Goal: Information Seeking & Learning: Check status

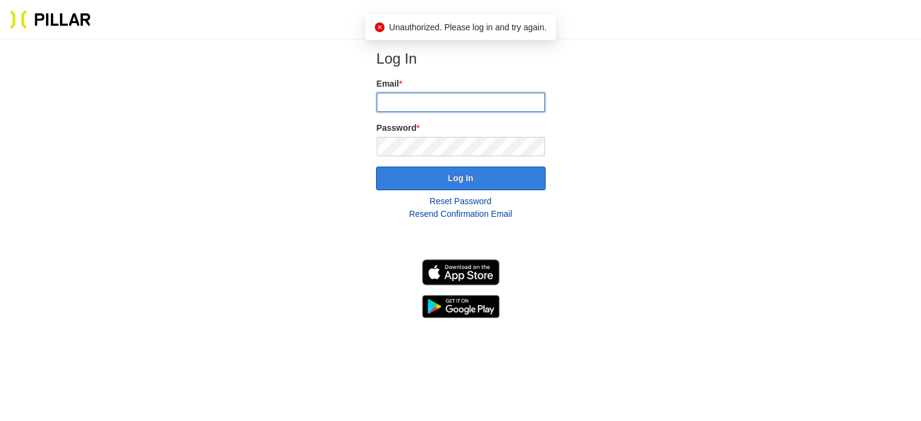
type input "[EMAIL_ADDRESS][PERSON_NAME][DOMAIN_NAME]"
click at [436, 173] on button "Log In" at bounding box center [461, 179] width 170 height 24
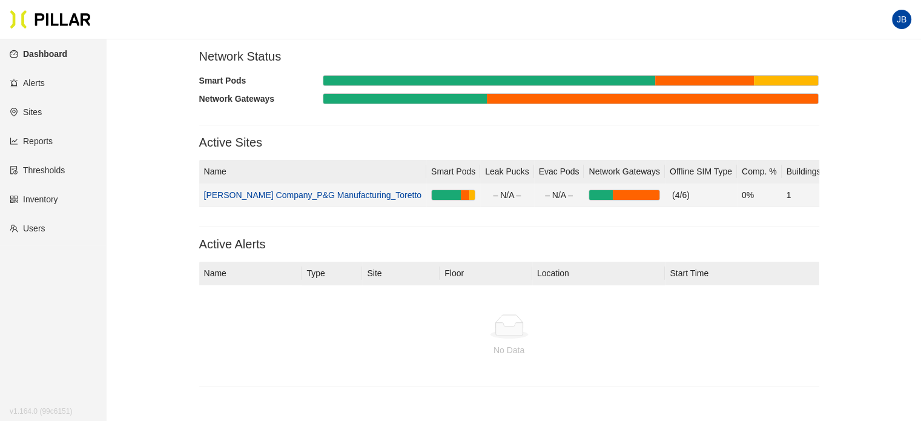
click at [324, 191] on link "[PERSON_NAME] Company_P&G Manufacturing_Toretto" at bounding box center [313, 195] width 218 height 10
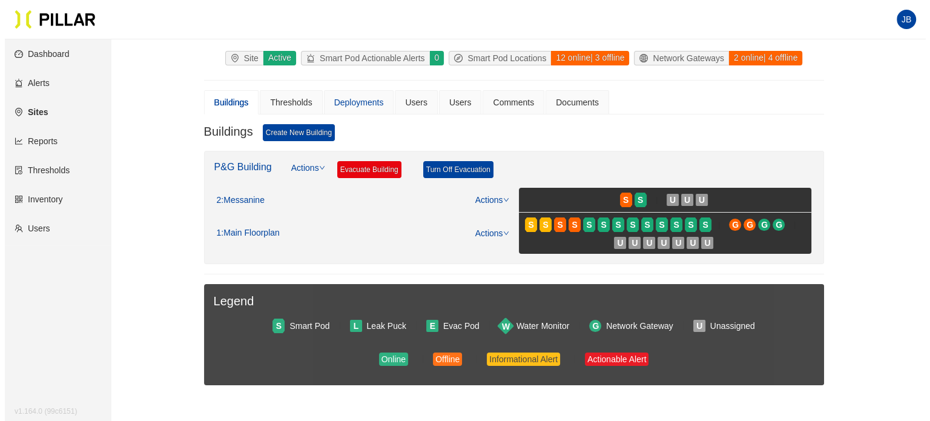
scroll to position [61, 0]
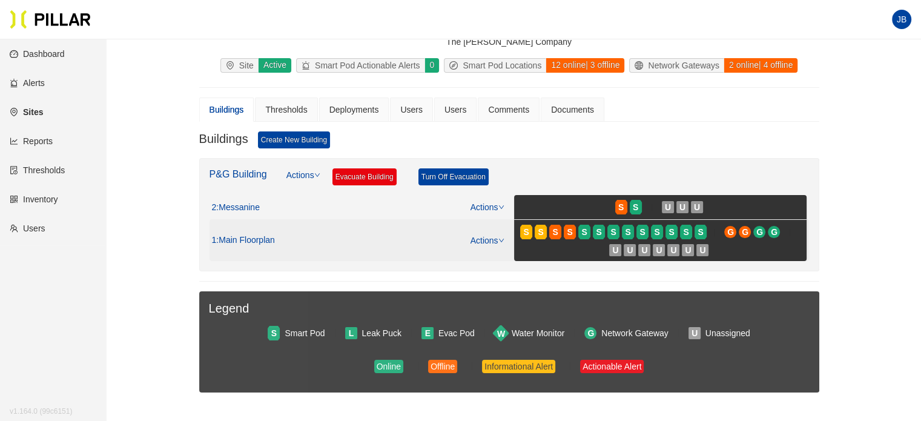
click at [235, 241] on span ": Main Floorplan" at bounding box center [245, 240] width 59 height 11
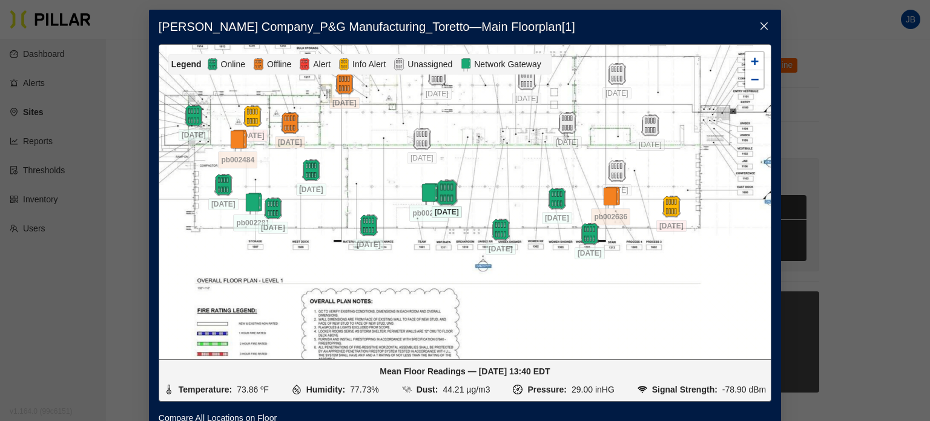
click at [448, 191] on img at bounding box center [447, 192] width 26 height 26
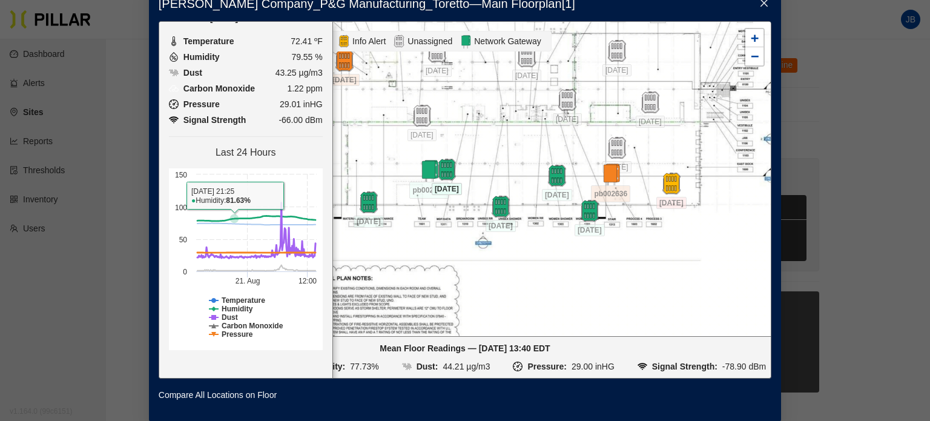
scroll to position [32, 0]
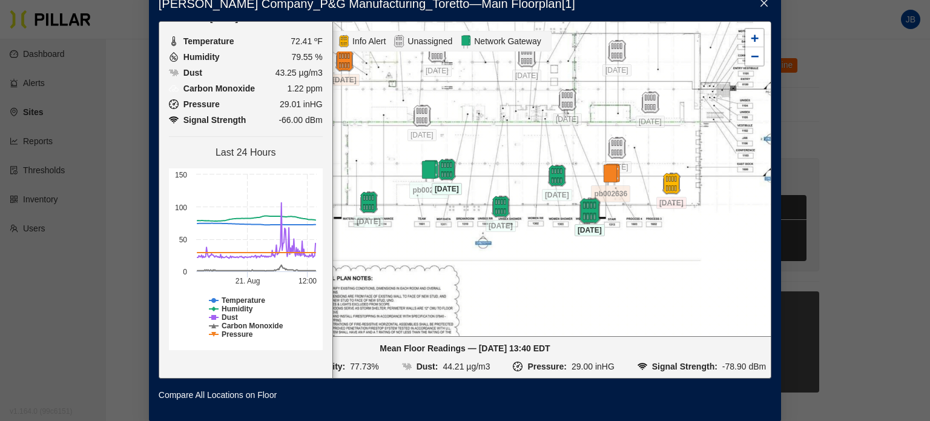
click at [586, 208] on img at bounding box center [590, 210] width 26 height 26
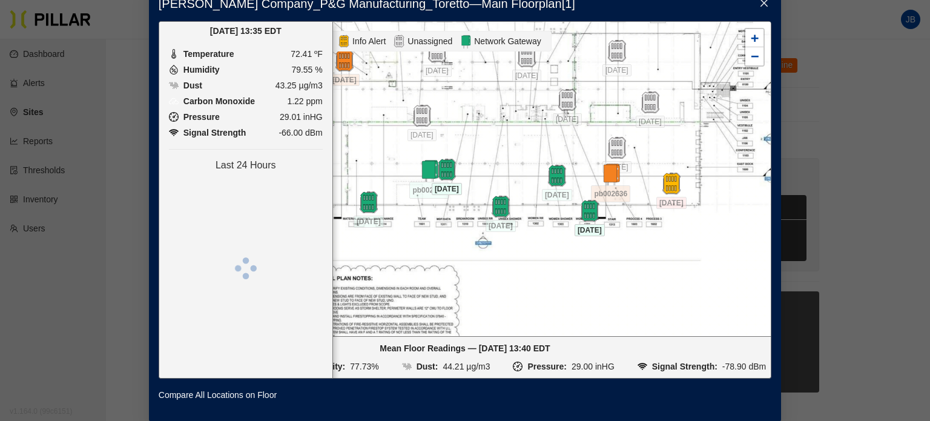
scroll to position [0, 0]
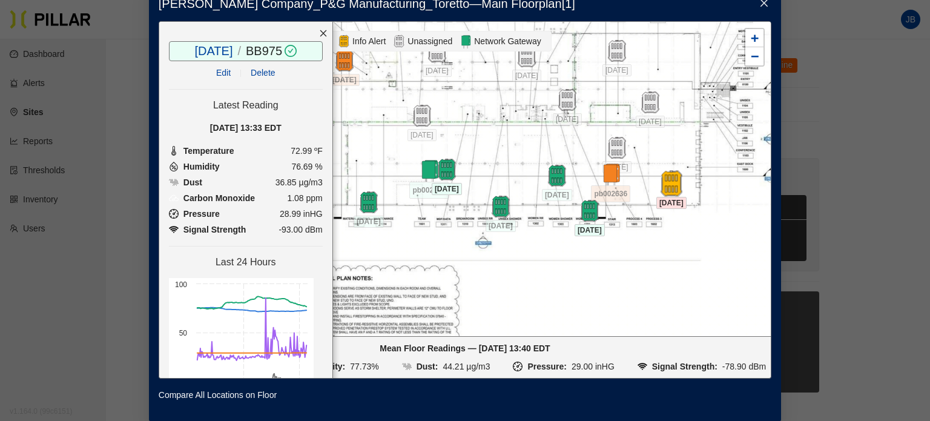
click at [667, 177] on img at bounding box center [671, 183] width 26 height 26
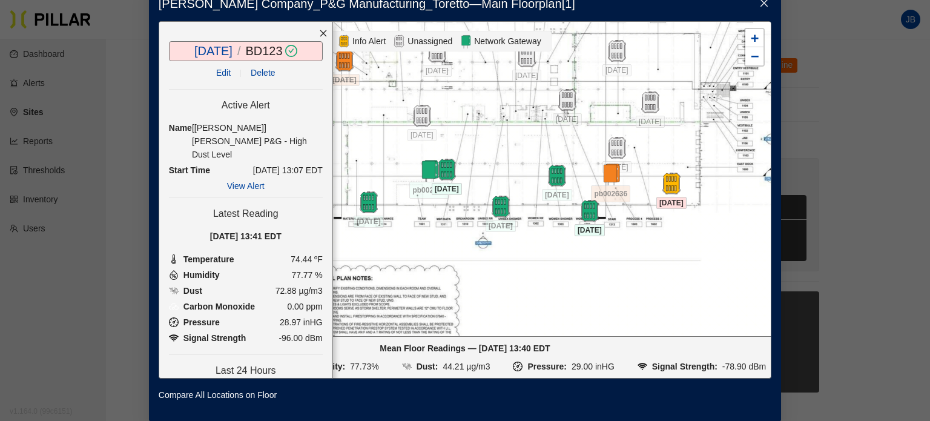
click at [231, 181] on link "View Alert" at bounding box center [246, 186] width 38 height 10
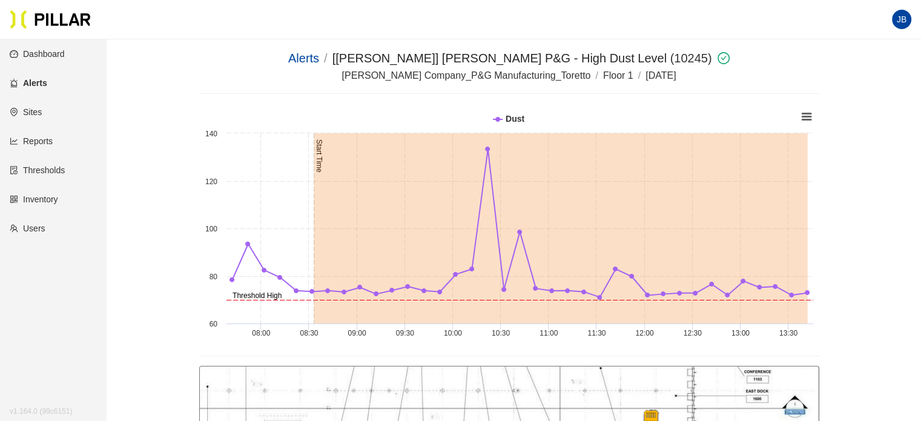
click at [45, 85] on link "Alerts" at bounding box center [29, 83] width 38 height 10
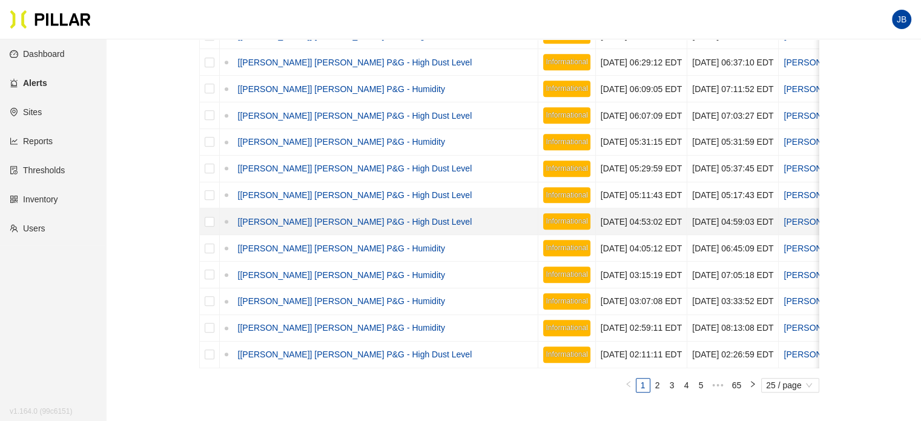
scroll to position [606, 0]
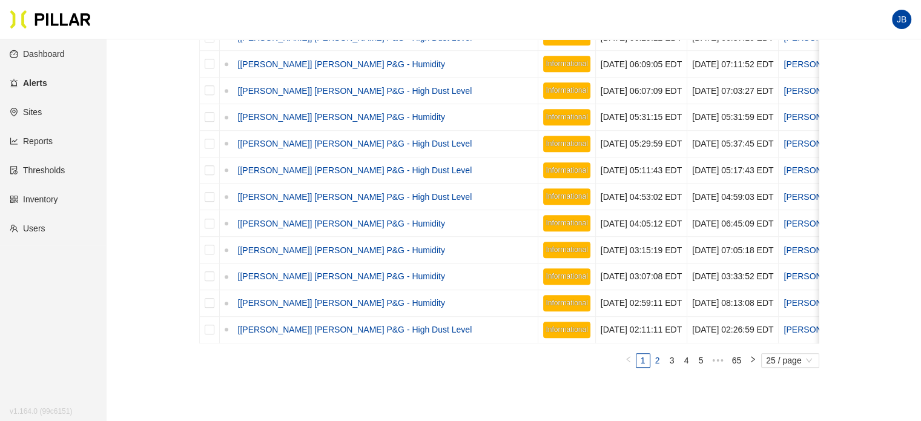
click at [659, 365] on link "2" at bounding box center [657, 360] width 13 height 13
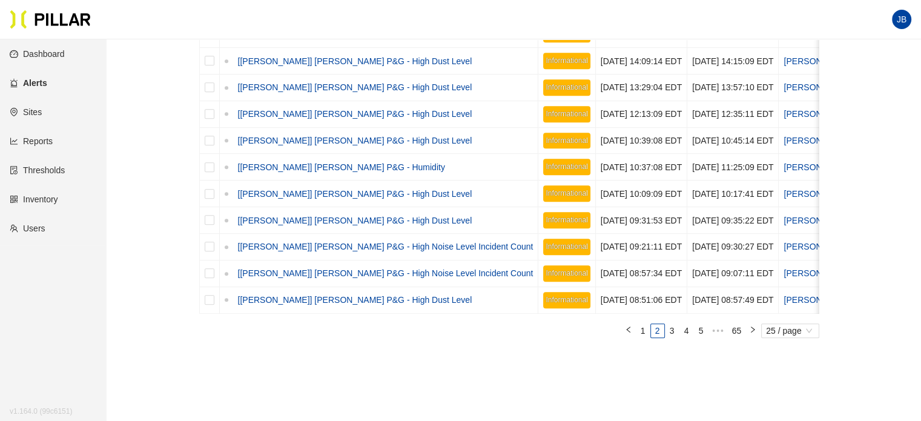
scroll to position [636, 0]
click at [673, 336] on link "3" at bounding box center [672, 329] width 13 height 13
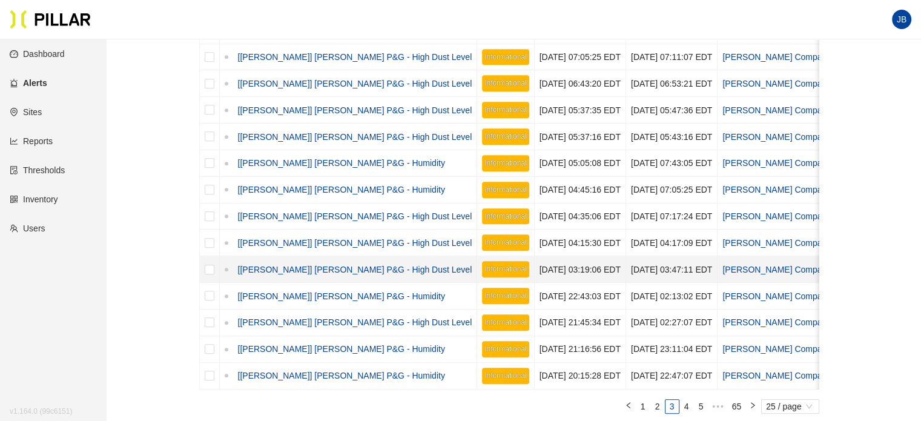
scroll to position [590, 0]
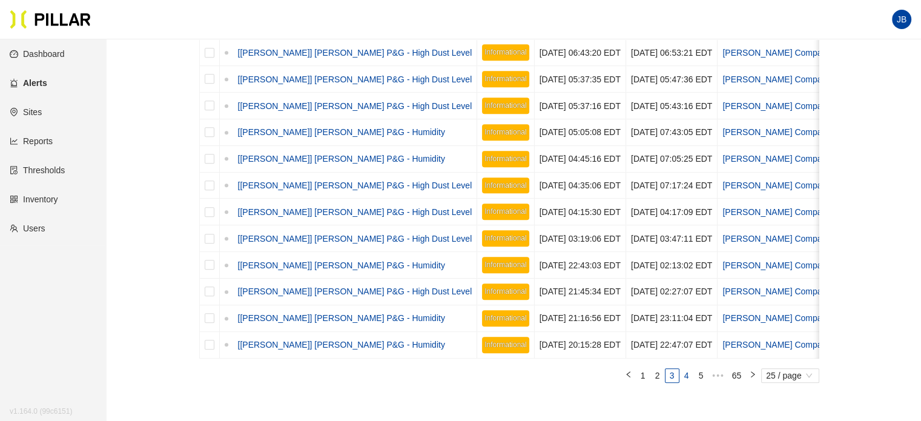
click at [689, 377] on link "4" at bounding box center [686, 375] width 13 height 13
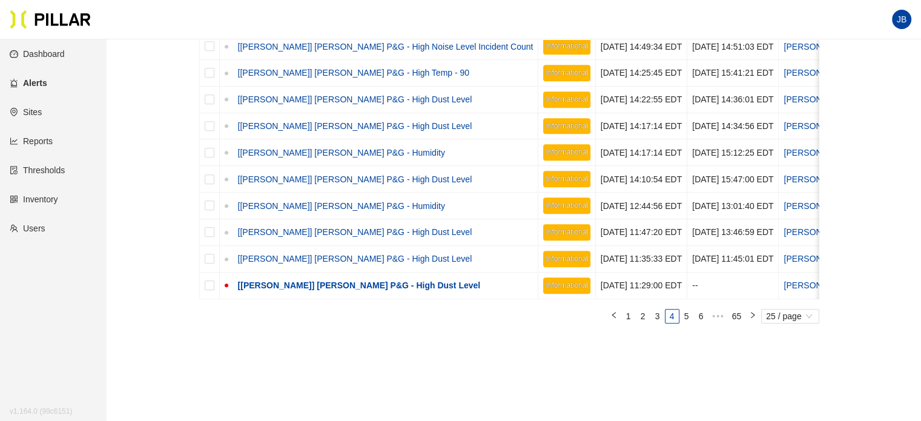
scroll to position [651, 0]
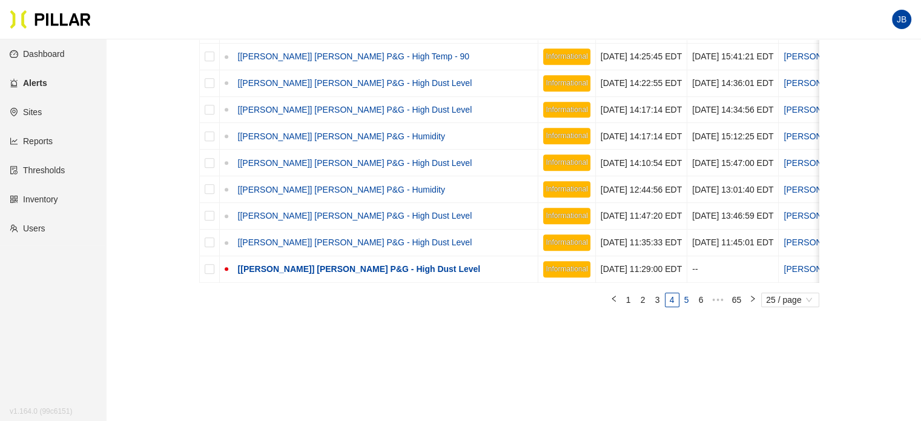
click at [687, 306] on link "5" at bounding box center [686, 299] width 13 height 13
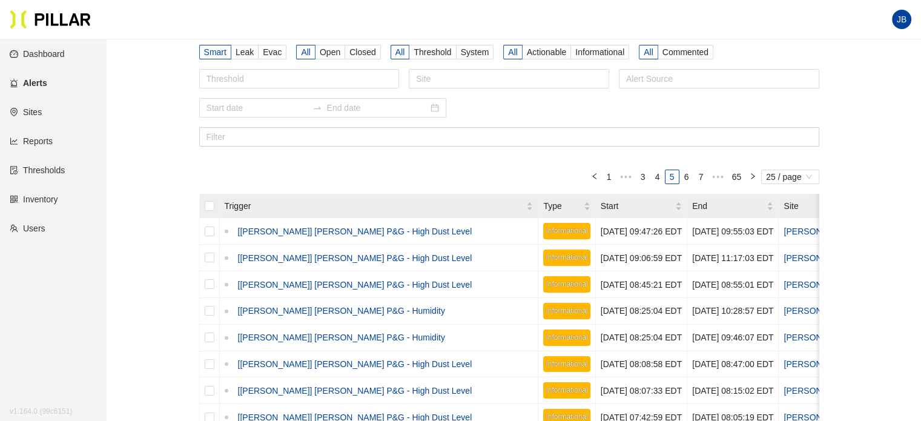
scroll to position [666, 0]
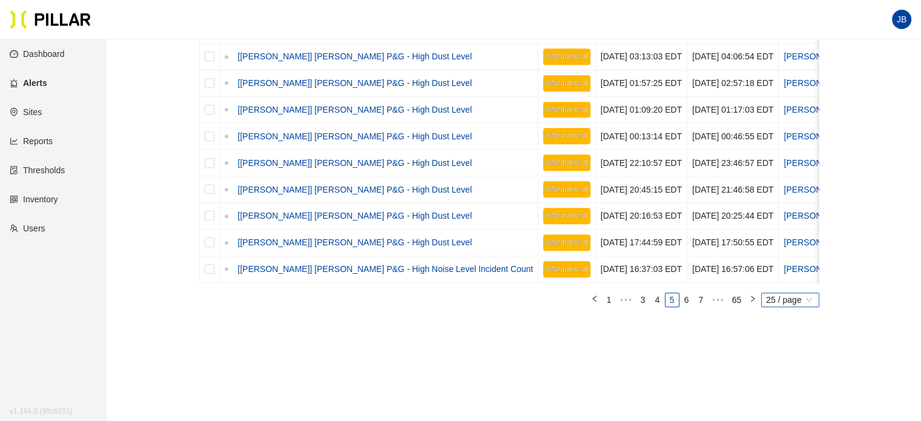
click at [811, 306] on span "25 / page" at bounding box center [790, 299] width 48 height 13
click at [795, 280] on div "100 / page" at bounding box center [789, 277] width 43 height 13
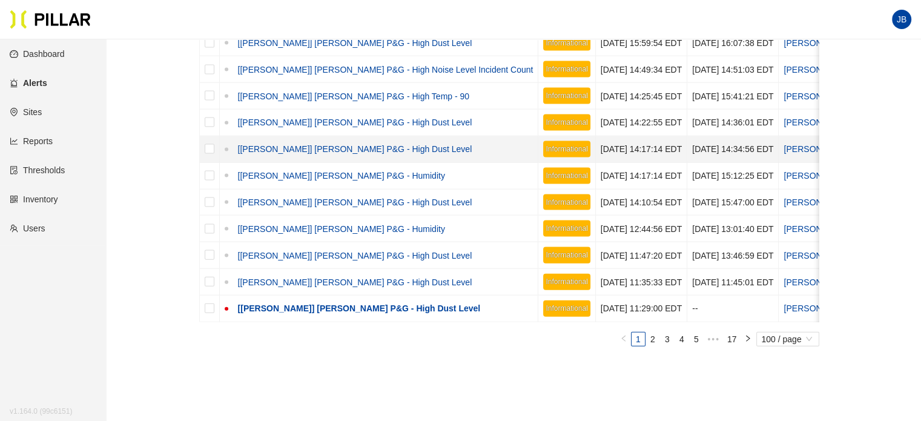
scroll to position [2618, 0]
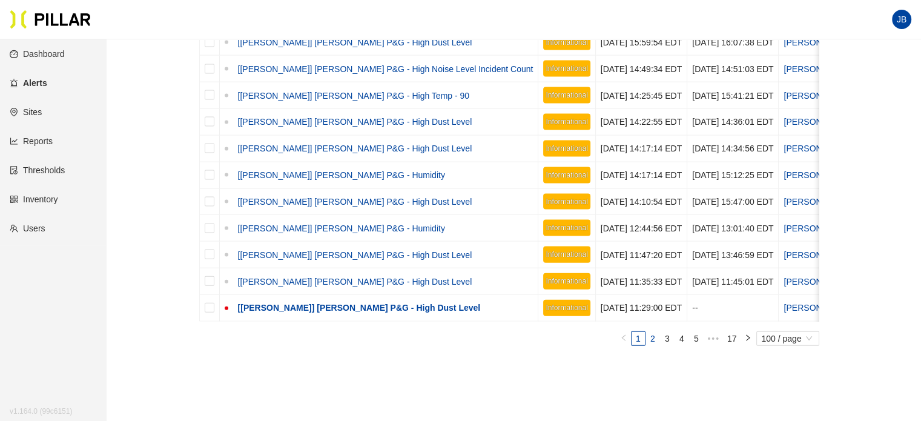
click at [651, 332] on link "2" at bounding box center [652, 338] width 13 height 13
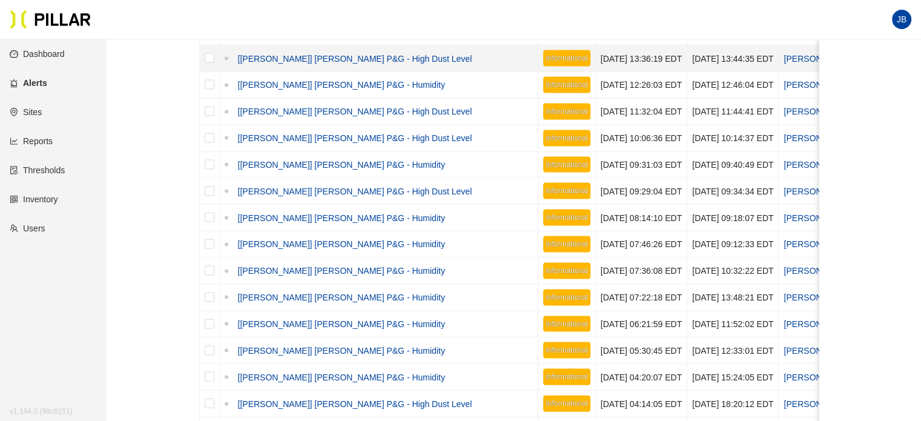
scroll to position [2714, 0]
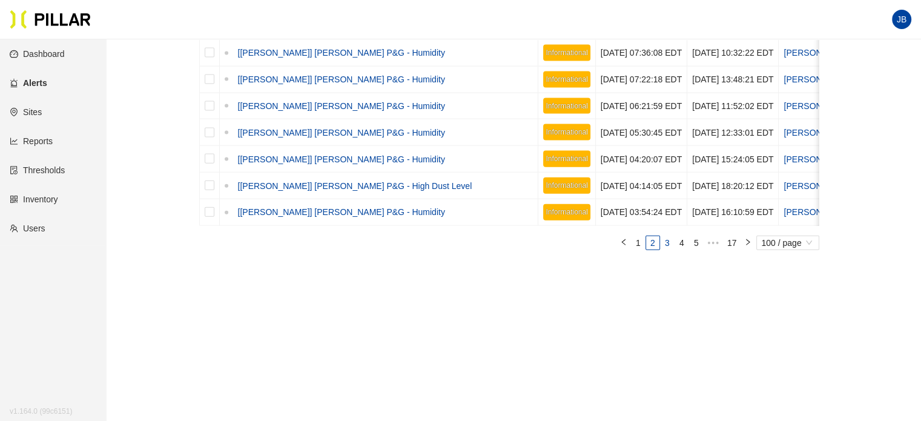
click at [668, 241] on link "3" at bounding box center [667, 242] width 13 height 13
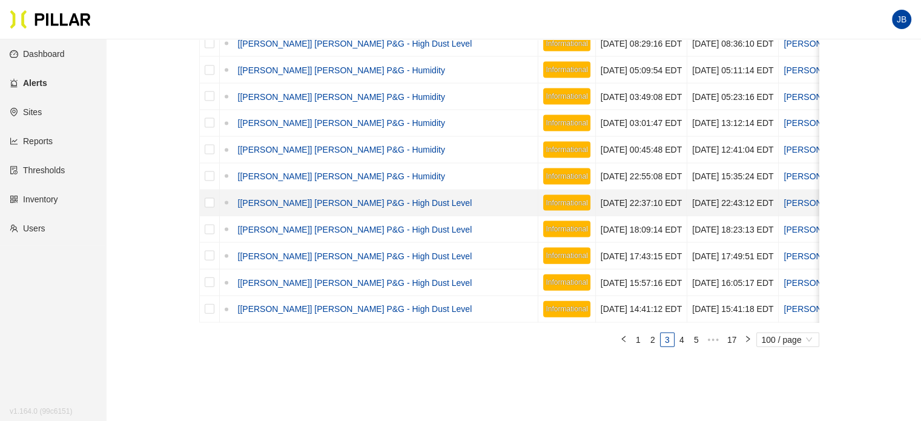
scroll to position [2654, 0]
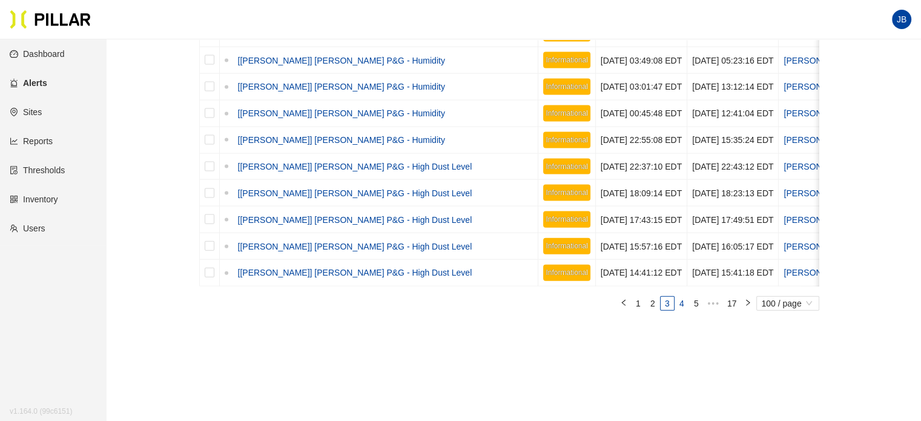
click at [682, 297] on link "4" at bounding box center [681, 303] width 13 height 13
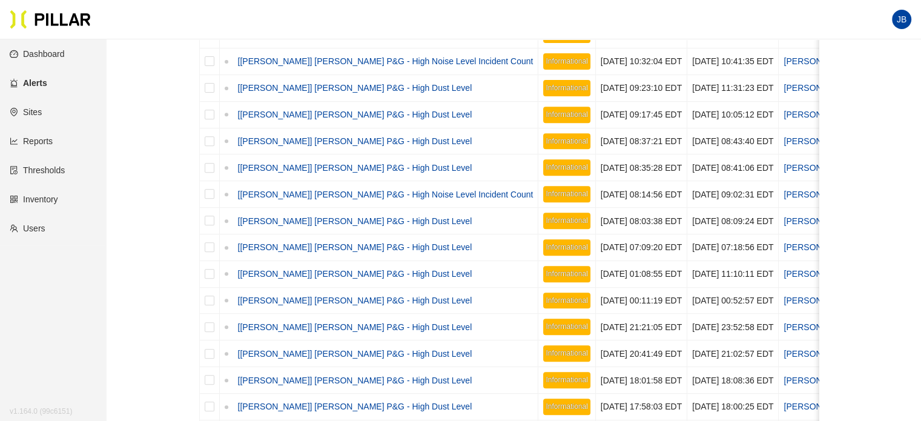
scroll to position [125, 0]
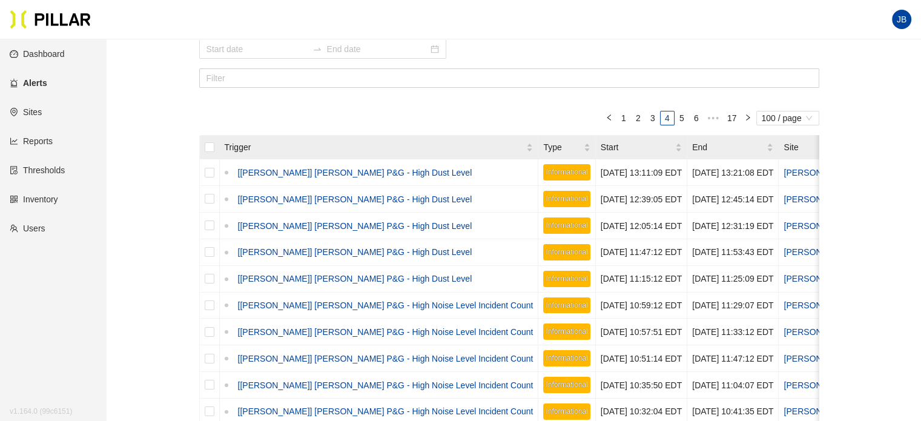
click at [683, 116] on link "5" at bounding box center [681, 117] width 13 height 13
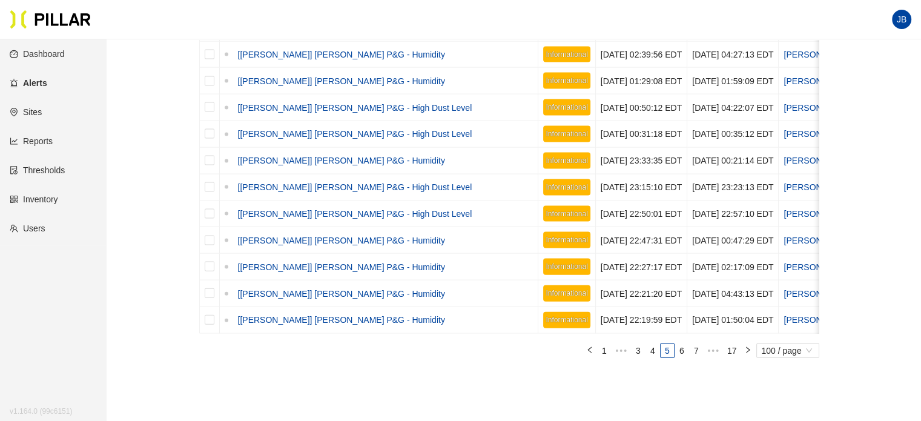
scroll to position [2608, 0]
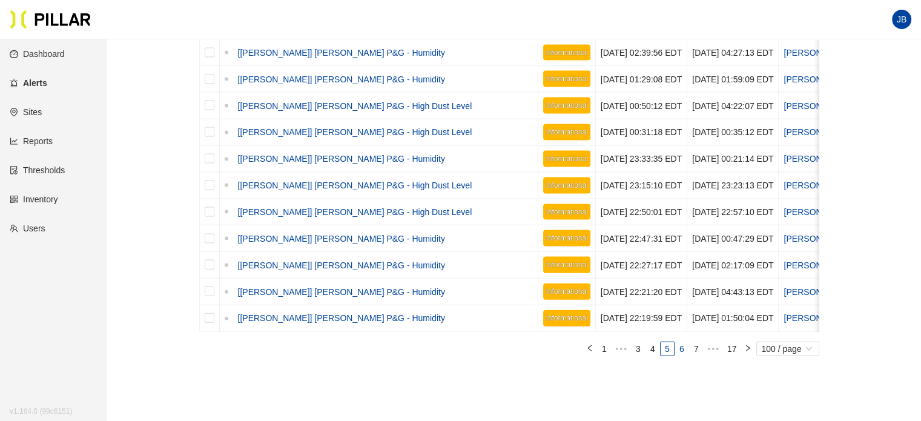
click at [686, 346] on link "6" at bounding box center [681, 348] width 13 height 13
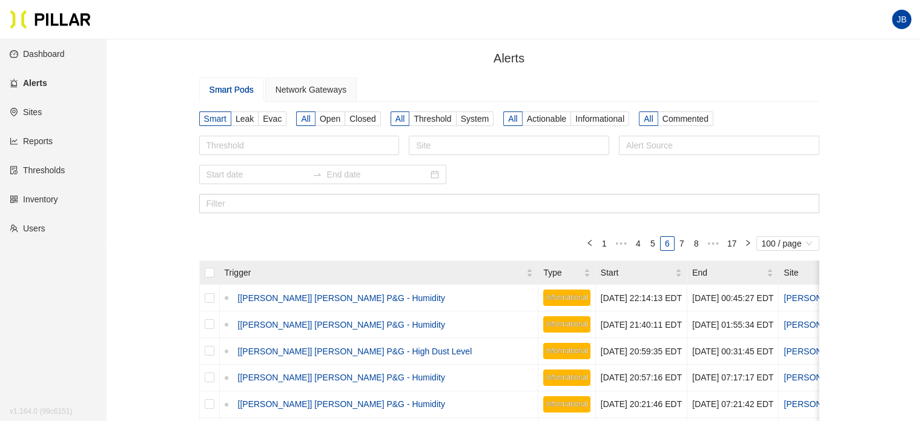
click at [44, 57] on link "Dashboard" at bounding box center [37, 54] width 55 height 10
